Goal: Navigation & Orientation: Find specific page/section

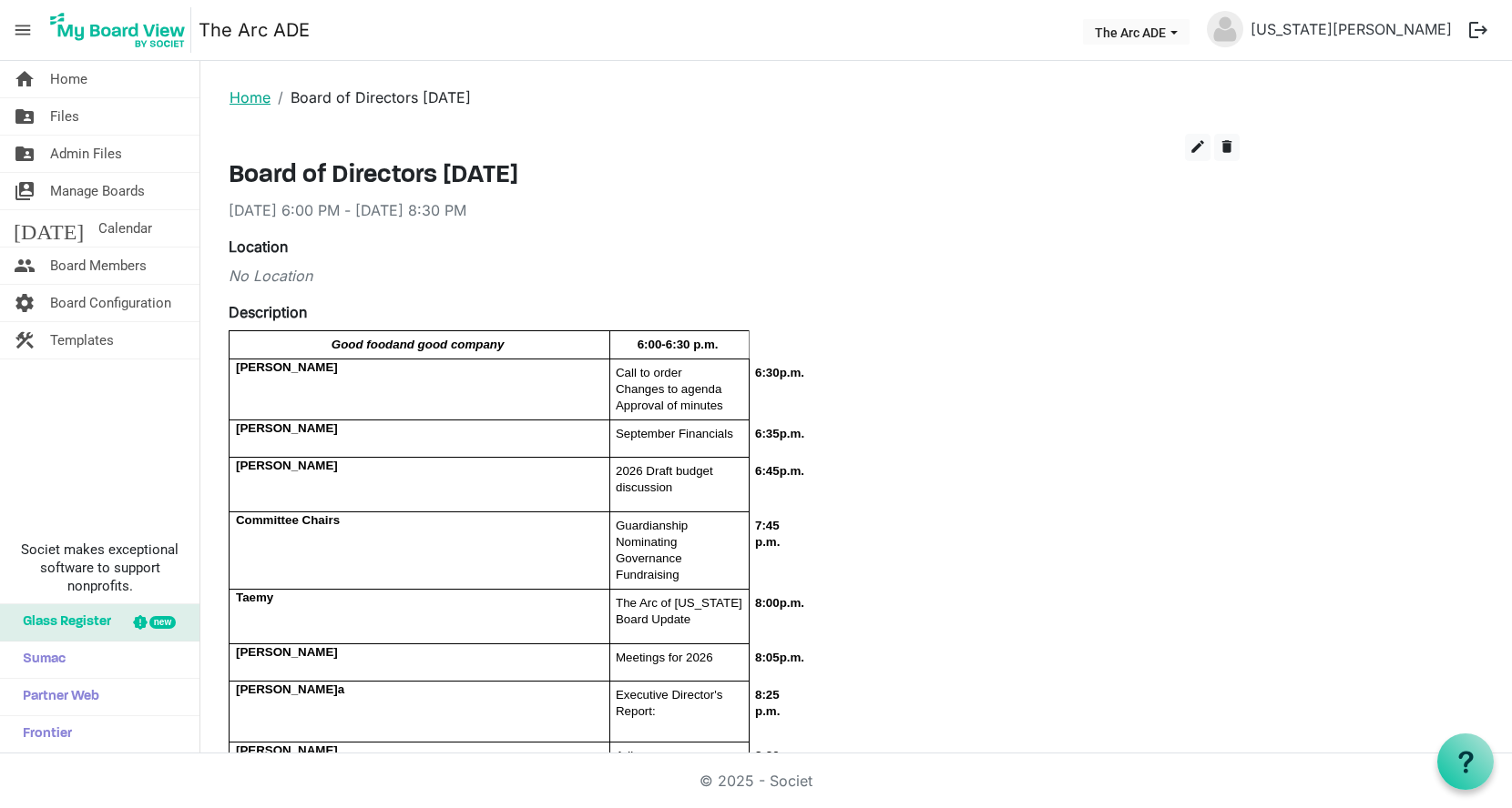
click at [244, 95] on link "Home" at bounding box center [250, 97] width 41 height 19
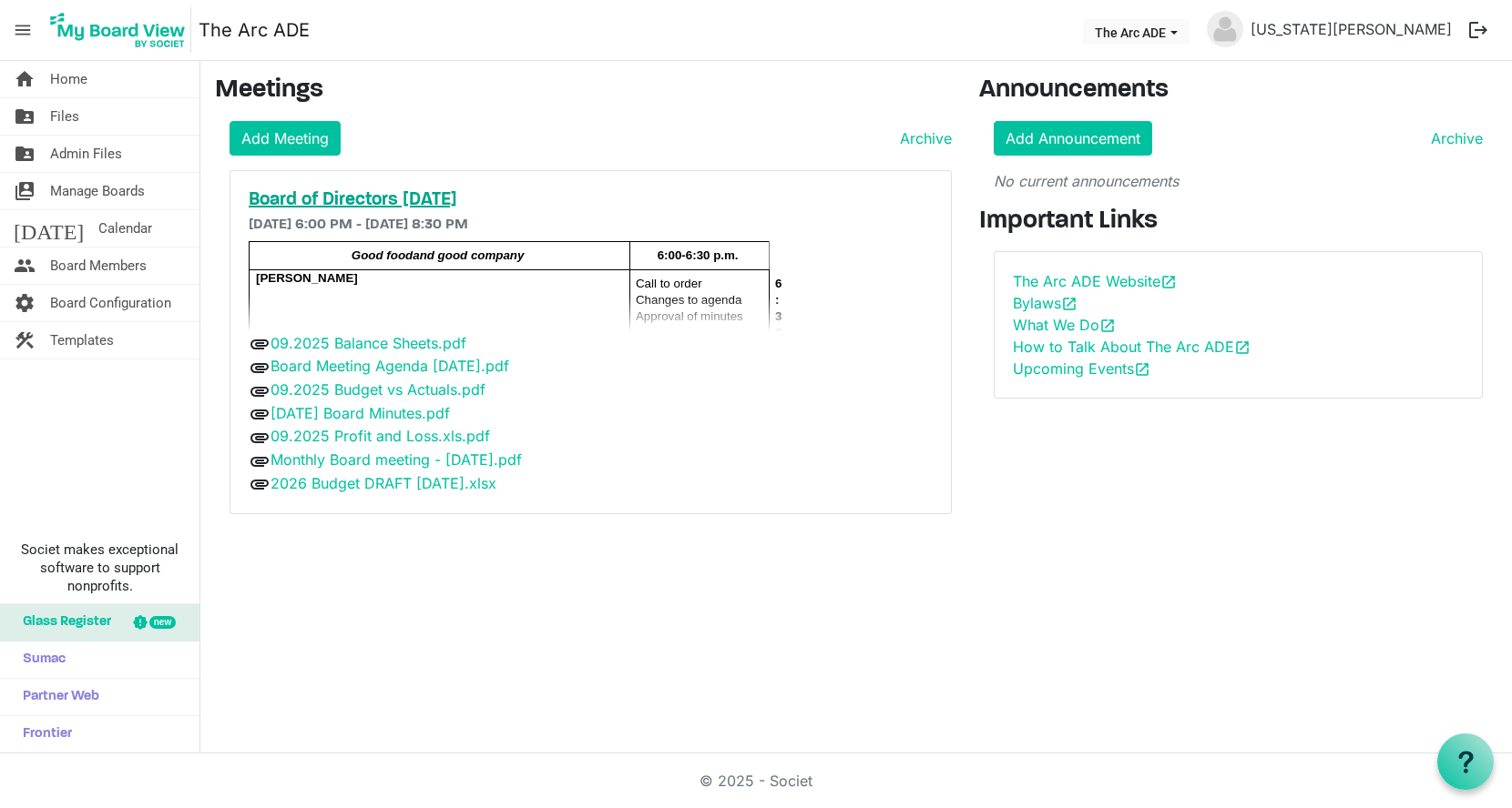
click at [281, 198] on h5 "Board of Directors [DATE]" at bounding box center [590, 200] width 684 height 21
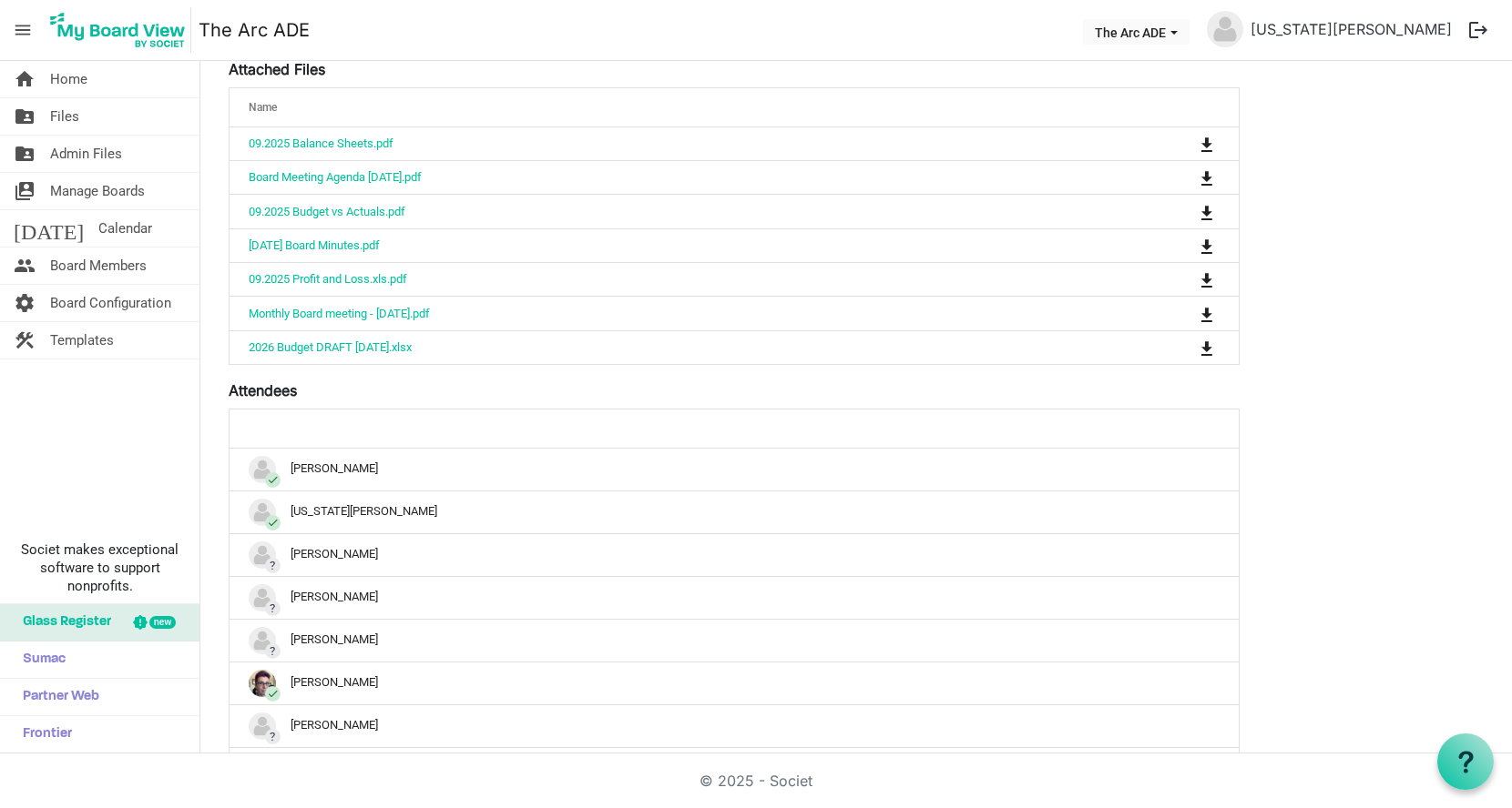
scroll to position [1290, 0]
